Goal: Check status: Check status

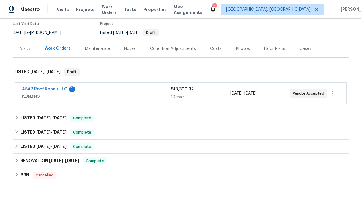
scroll to position [59, 0]
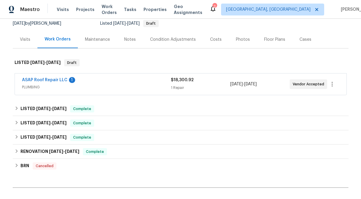
click at [183, 82] on div "$18,300.92" at bounding box center [200, 80] width 59 height 6
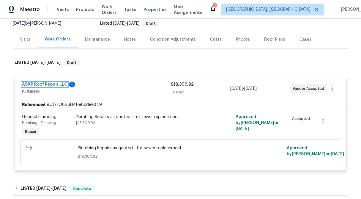
click at [39, 86] on link "ASAP Roof Repair LLC" at bounding box center [44, 84] width 45 height 4
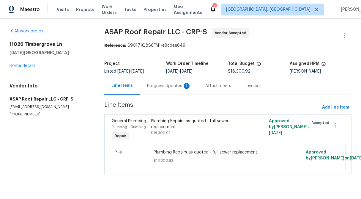
click at [169, 83] on div "Progress Updates 1" at bounding box center [169, 86] width 44 height 6
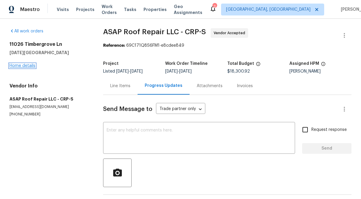
click at [25, 64] on link "Home details" at bounding box center [23, 66] width 26 height 4
